Goal: Browse casually

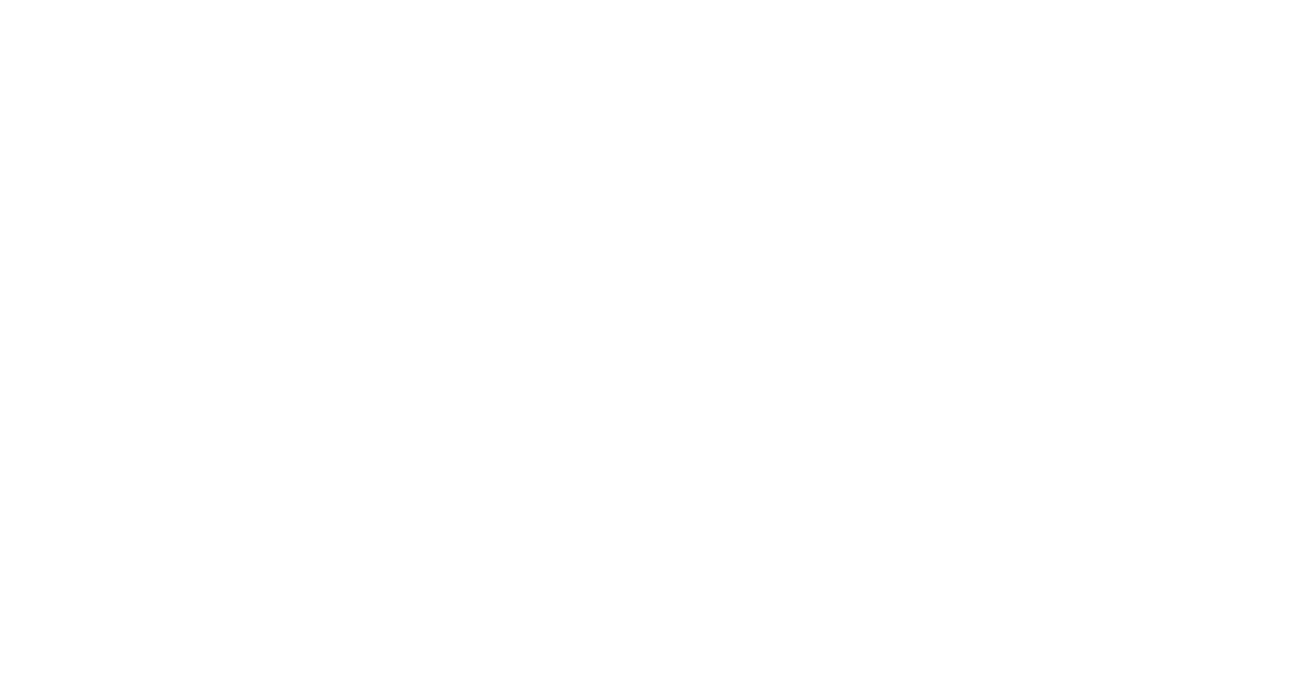
click at [946, 264] on body at bounding box center [645, 341] width 1290 height 682
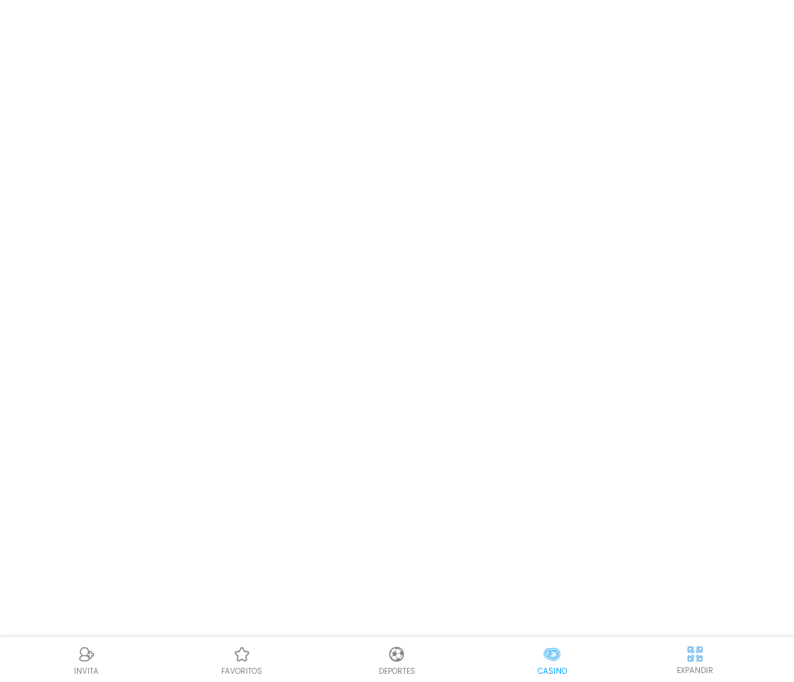
click at [693, 185] on body "INVITA favoritos Deportes Casino EXPANDIR" at bounding box center [397, 341] width 794 height 682
